Goal: Task Accomplishment & Management: Manage account settings

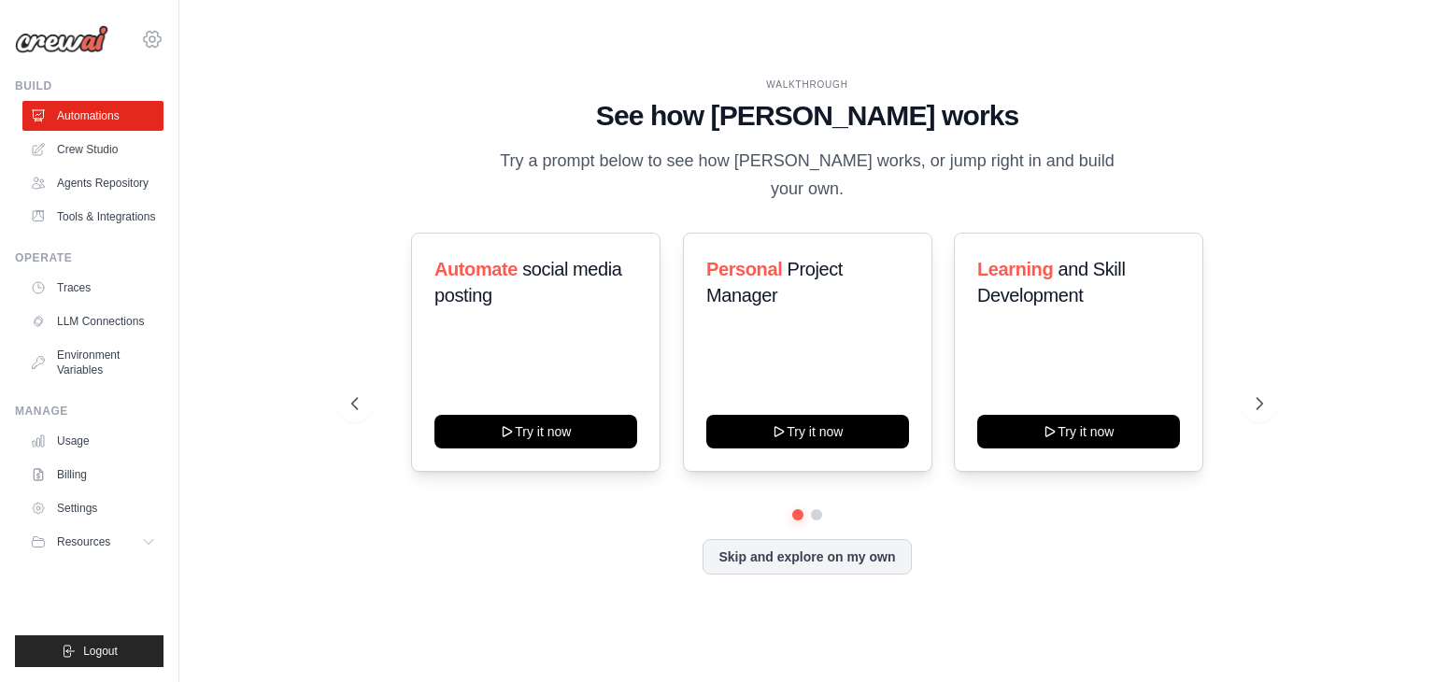
click at [152, 38] on icon at bounding box center [152, 39] width 22 height 22
click at [191, 109] on span "Settings" at bounding box center [234, 115] width 148 height 19
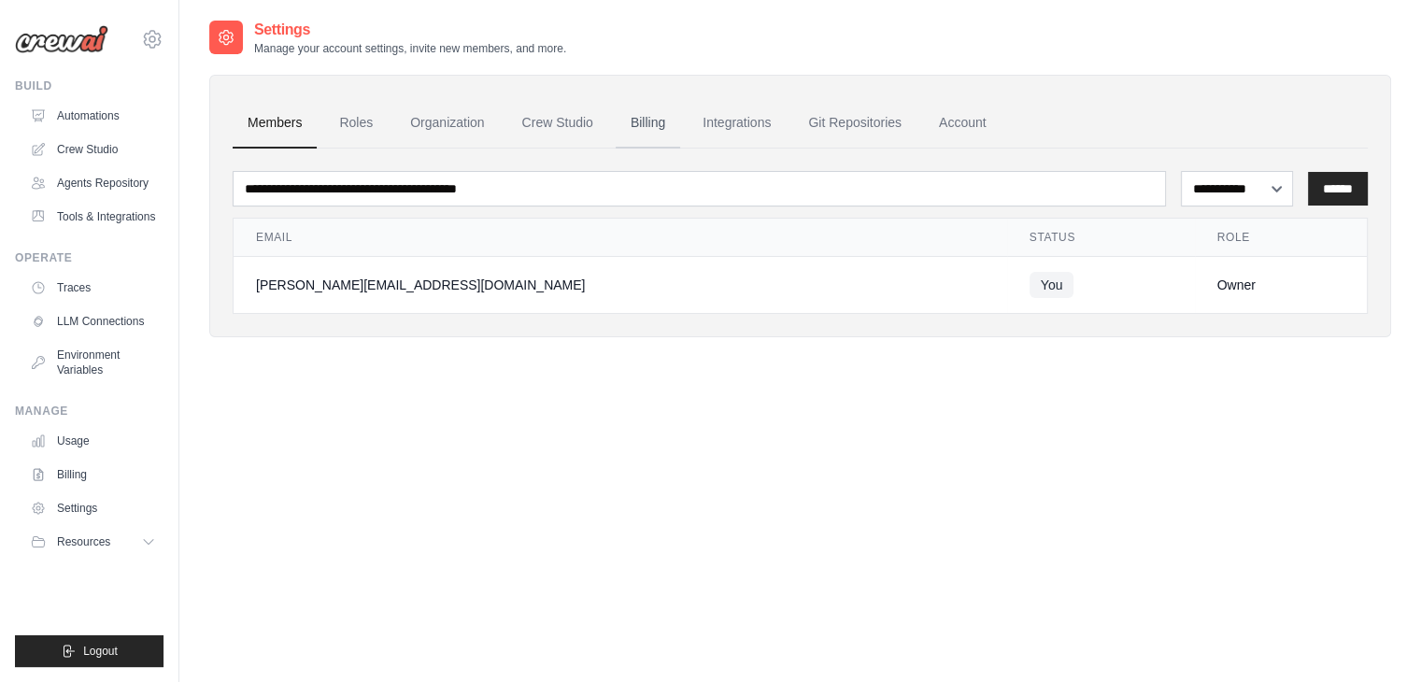
click at [646, 129] on link "Billing" at bounding box center [647, 123] width 64 height 50
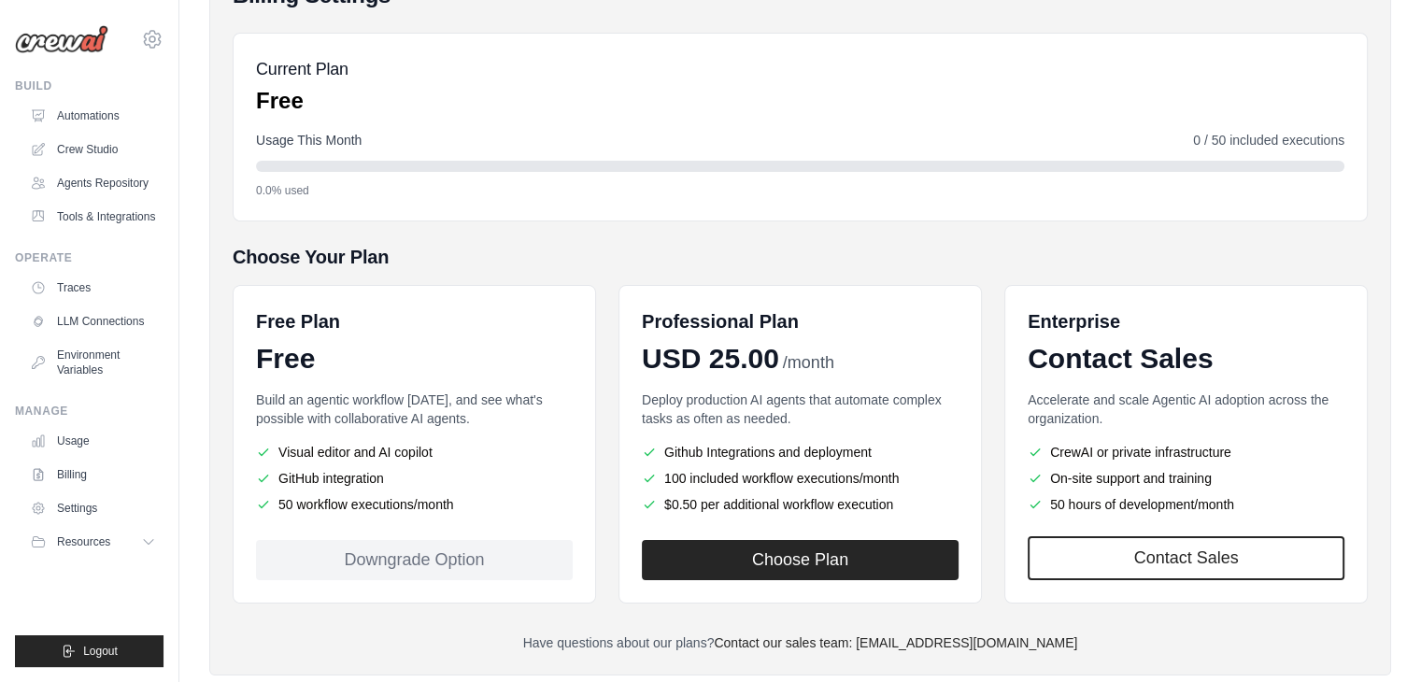
scroll to position [187, 0]
